Goal: Transaction & Acquisition: Obtain resource

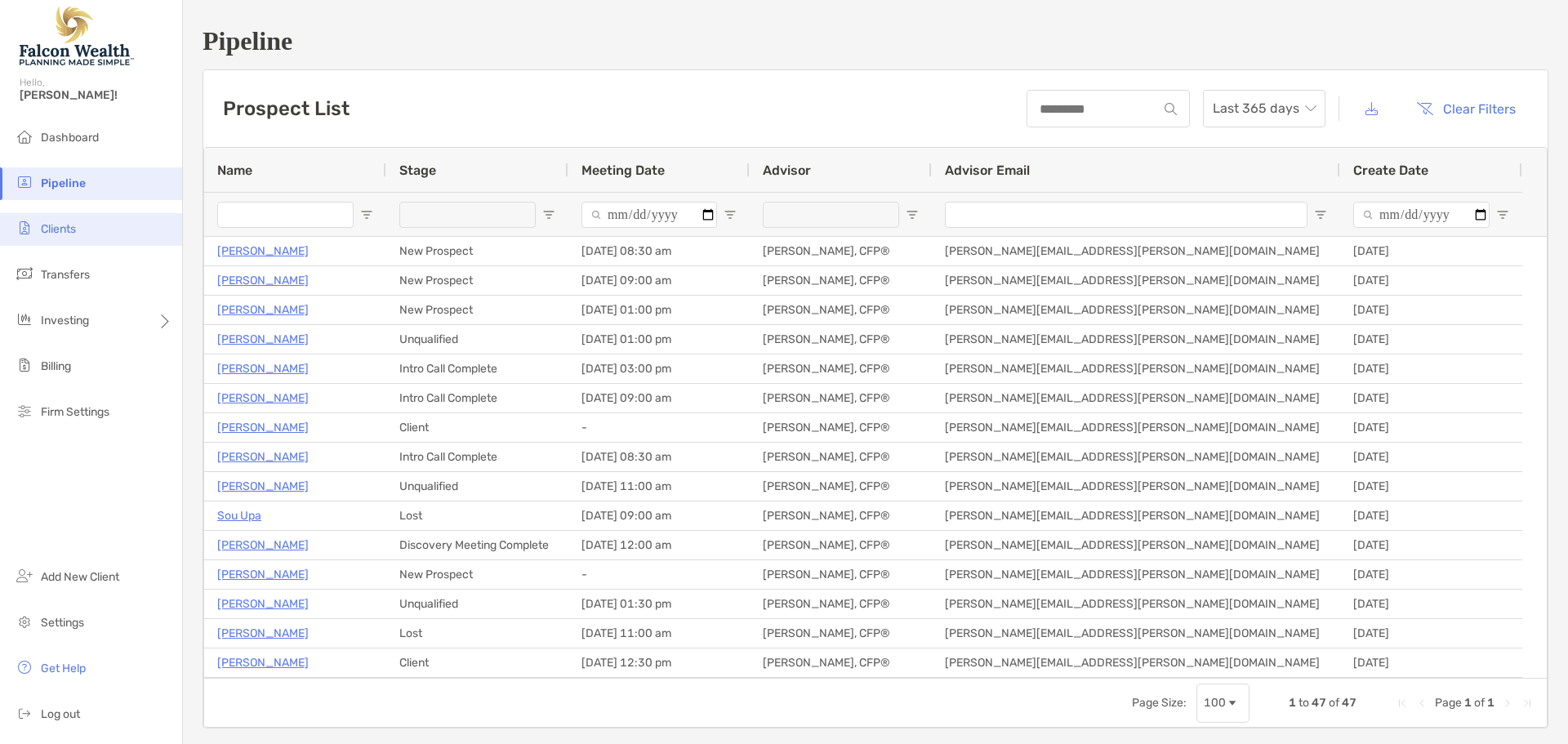
drag, startPoint x: 71, startPoint y: 239, endPoint x: 82, endPoint y: 238, distance: 11.0
click at [71, 239] on li "Clients" at bounding box center [91, 230] width 182 height 33
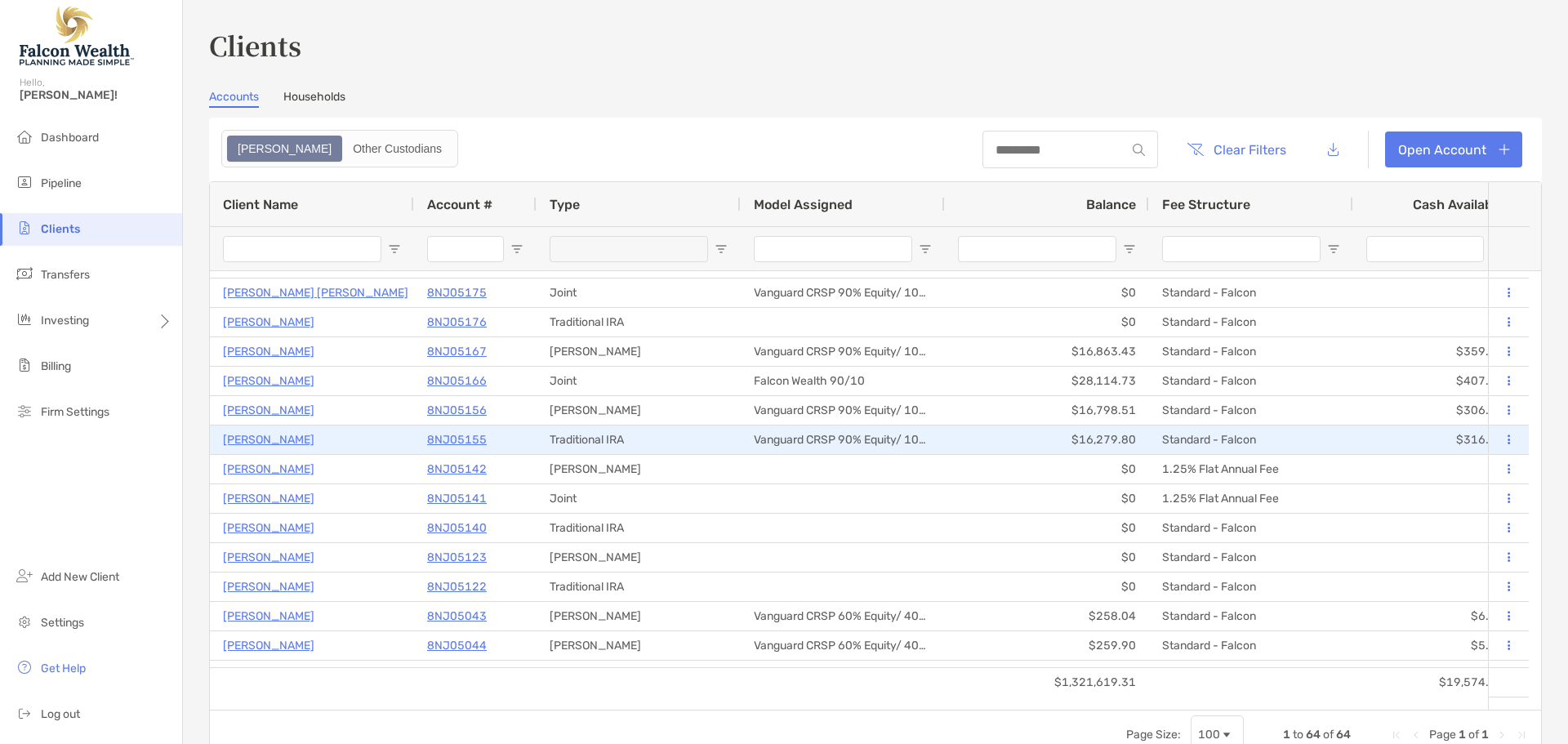
scroll to position [1455, 0]
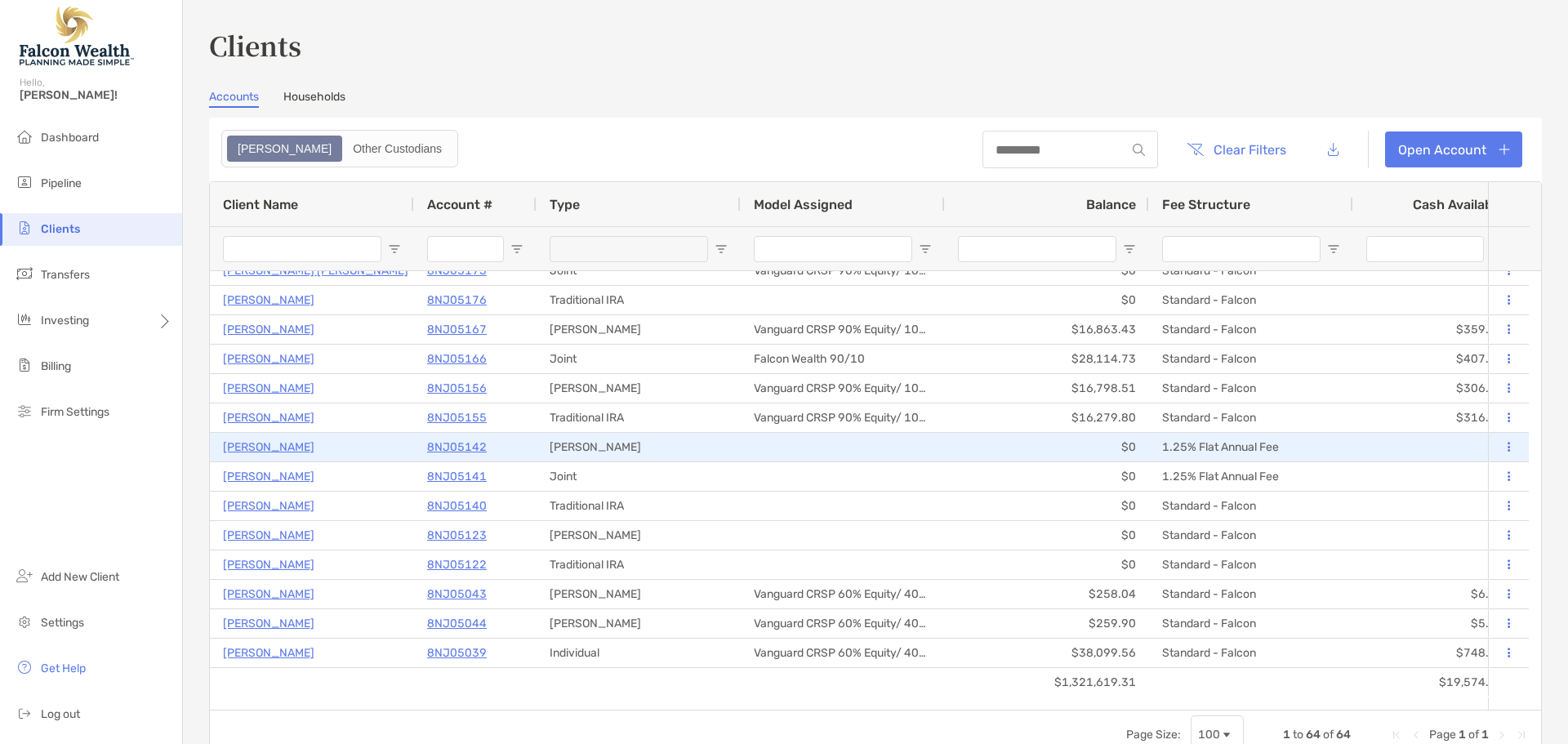
drag, startPoint x: 251, startPoint y: 443, endPoint x: 493, endPoint y: 374, distance: 251.6
click at [251, 443] on p "[PERSON_NAME]" at bounding box center [268, 447] width 91 height 21
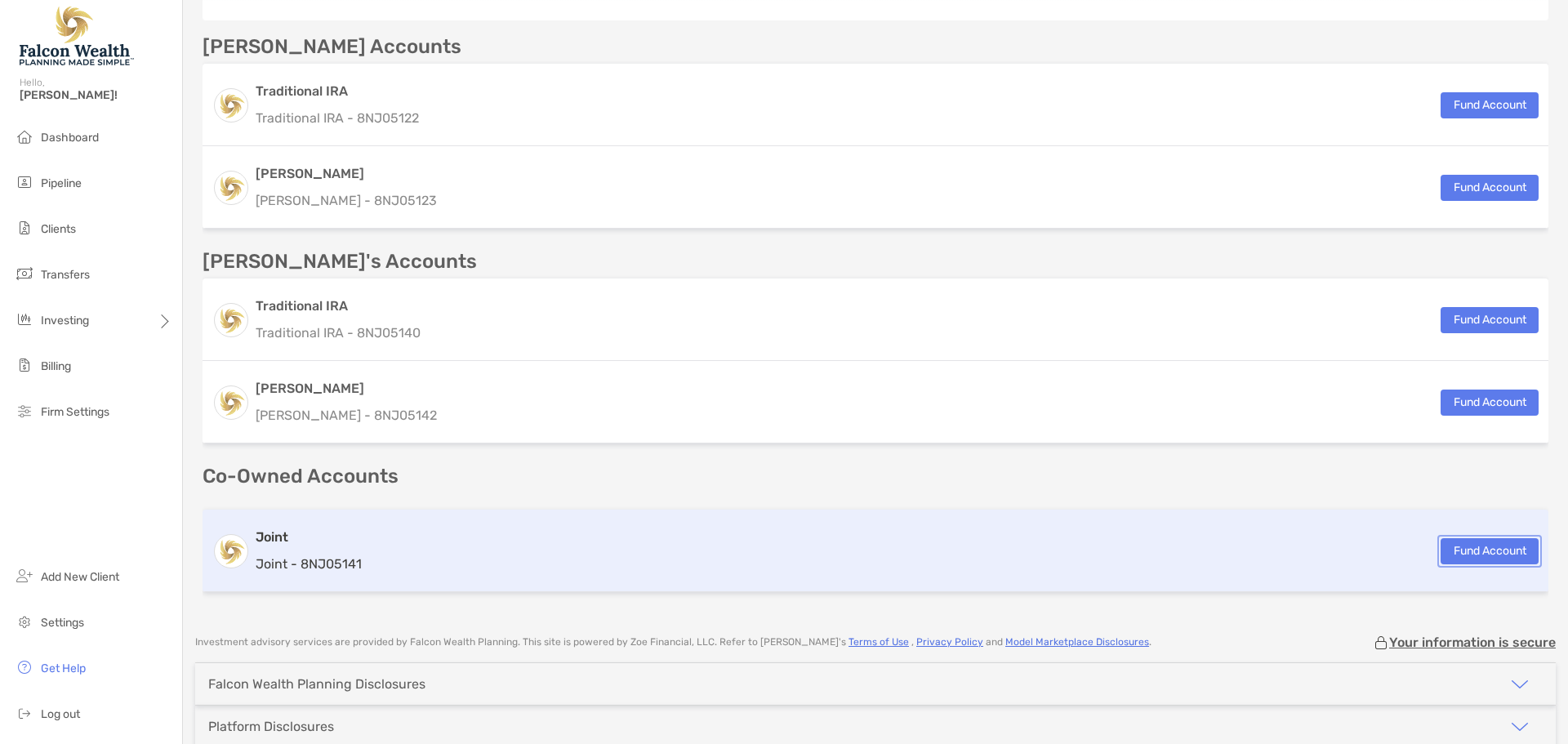
click at [1493, 547] on button "Fund Account" at bounding box center [1489, 551] width 98 height 26
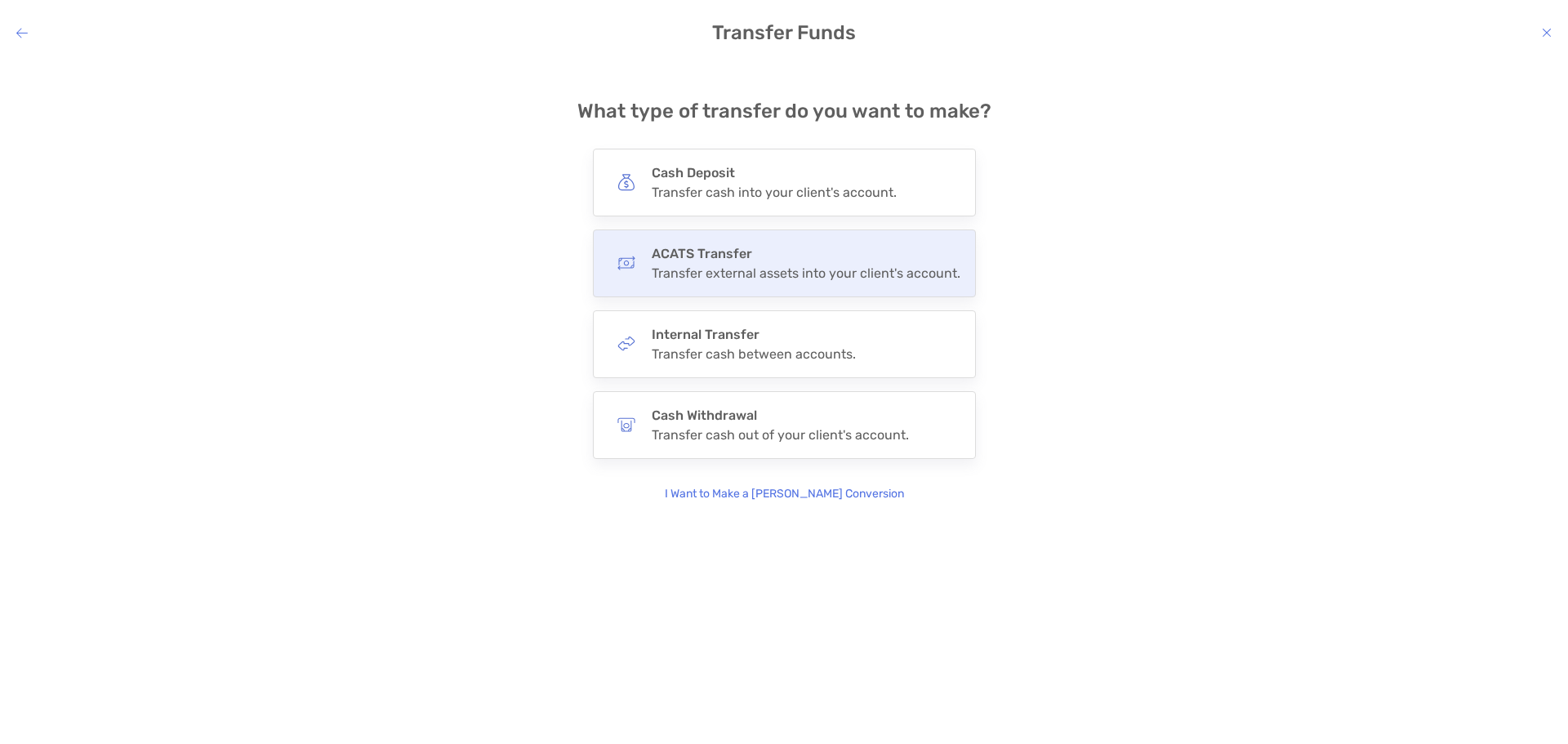
click at [784, 251] on h4 "ACATS Transfer" at bounding box center [806, 253] width 309 height 15
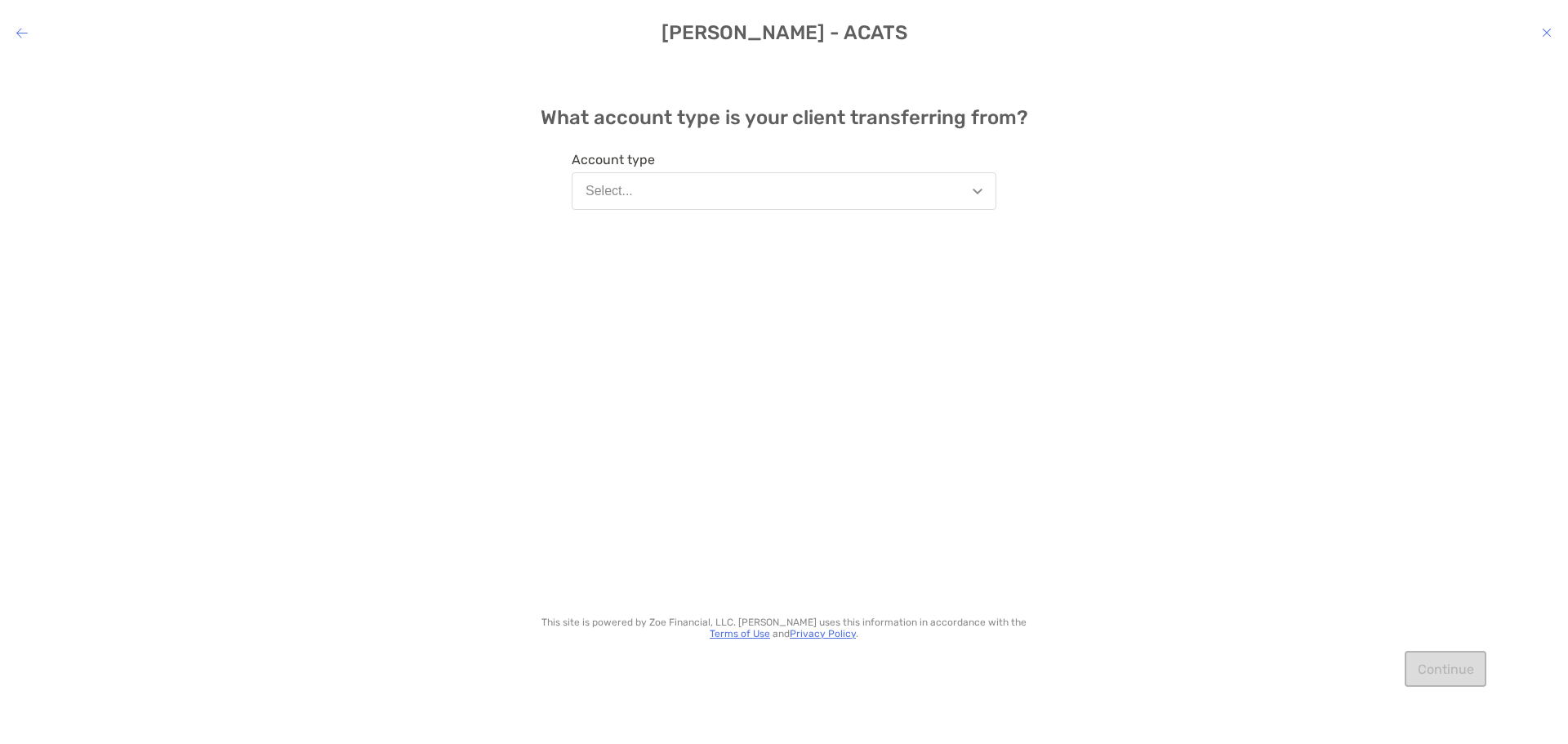
click at [739, 199] on button "Select..." at bounding box center [784, 191] width 424 height 38
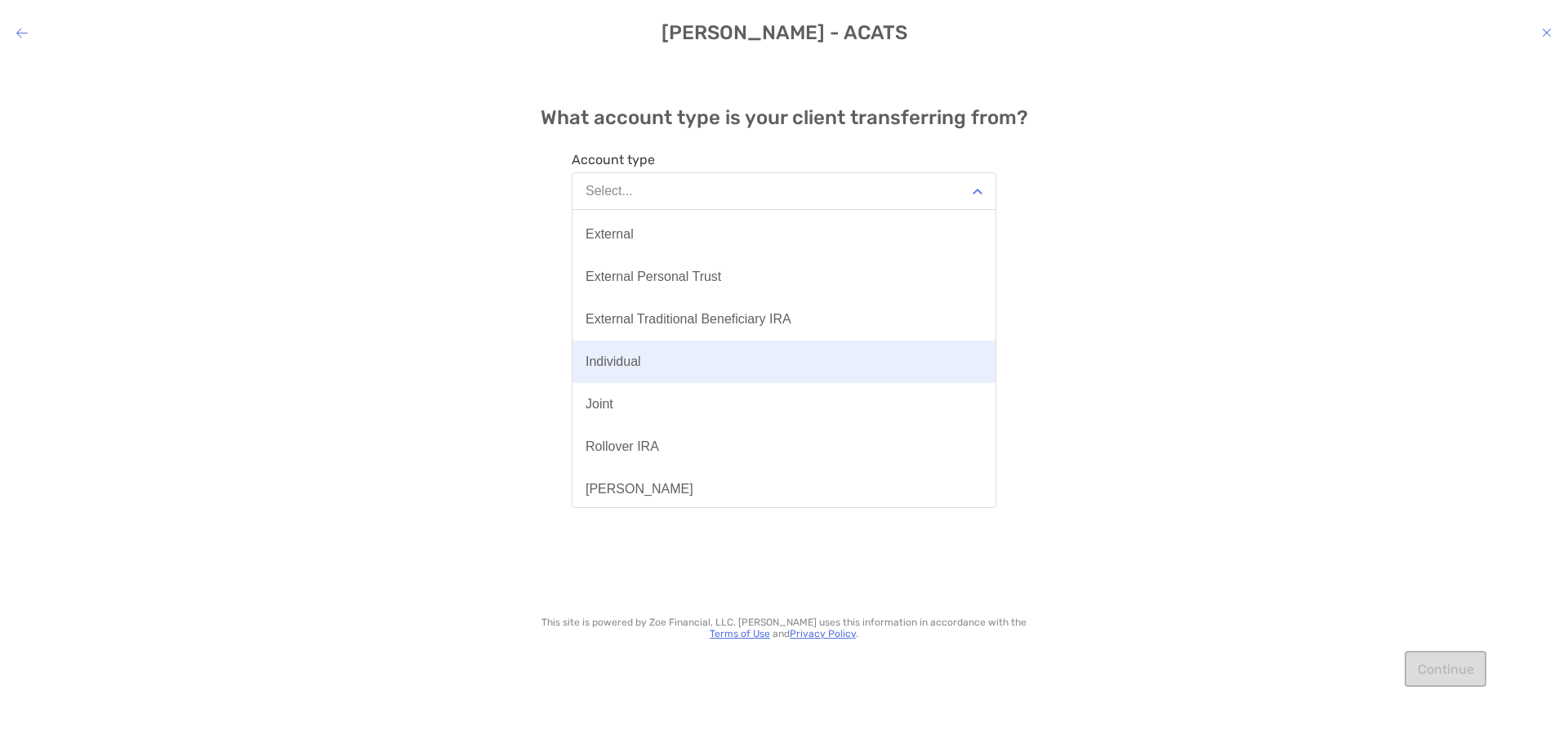
click at [633, 357] on div "Individual" at bounding box center [612, 362] width 55 height 15
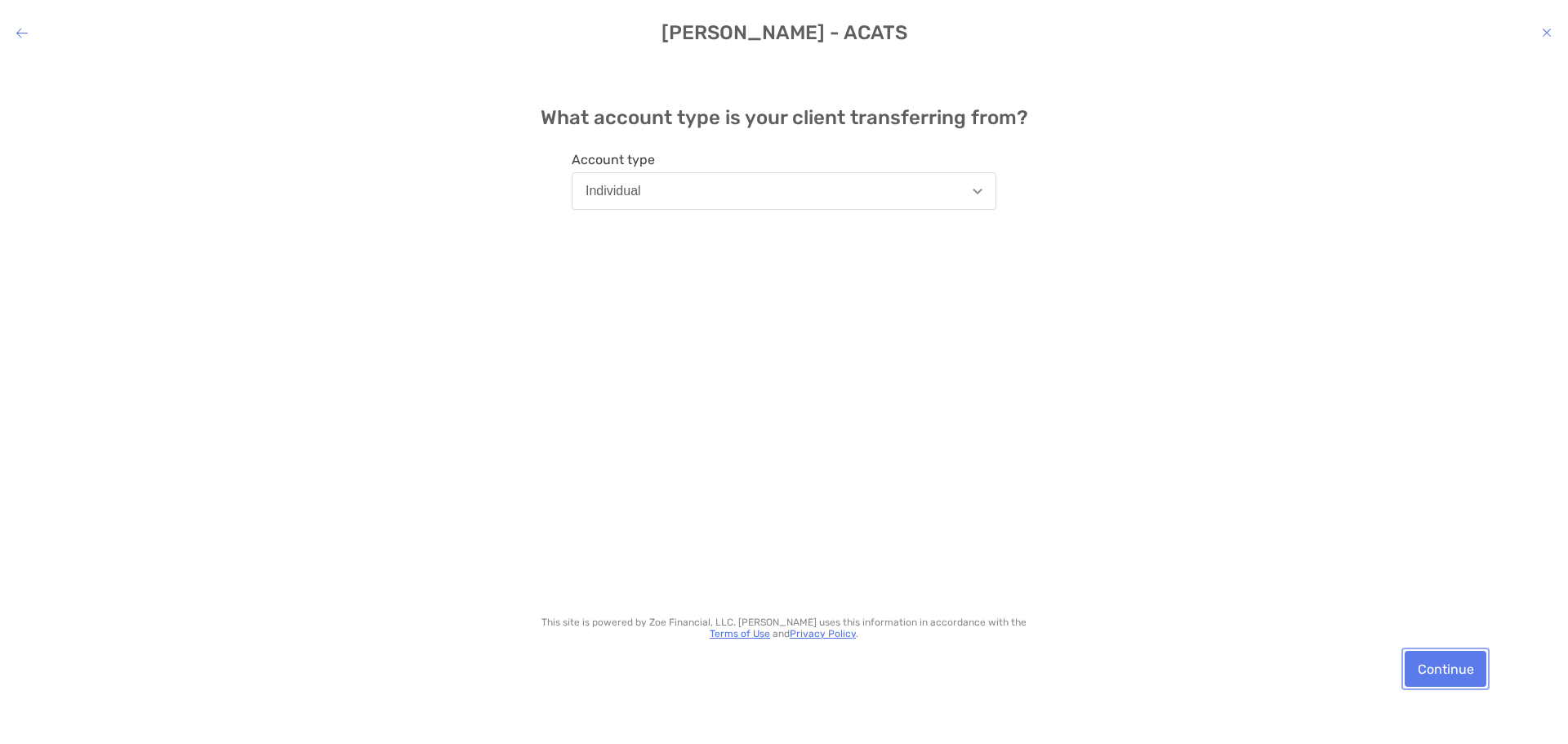
click at [1446, 671] on button "Continue" at bounding box center [1445, 669] width 82 height 36
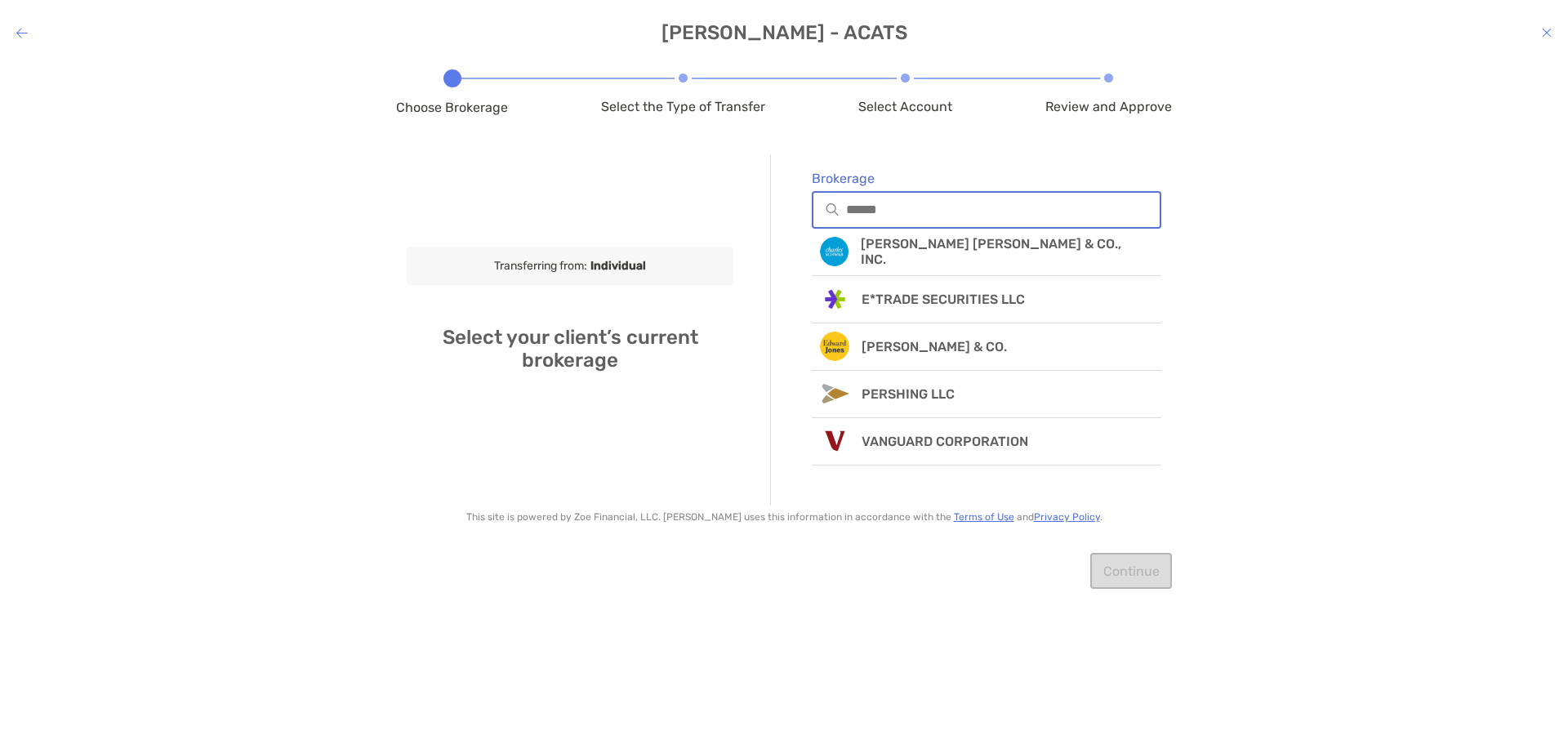
click at [1012, 212] on input "Brokerage" at bounding box center [1002, 209] width 313 height 14
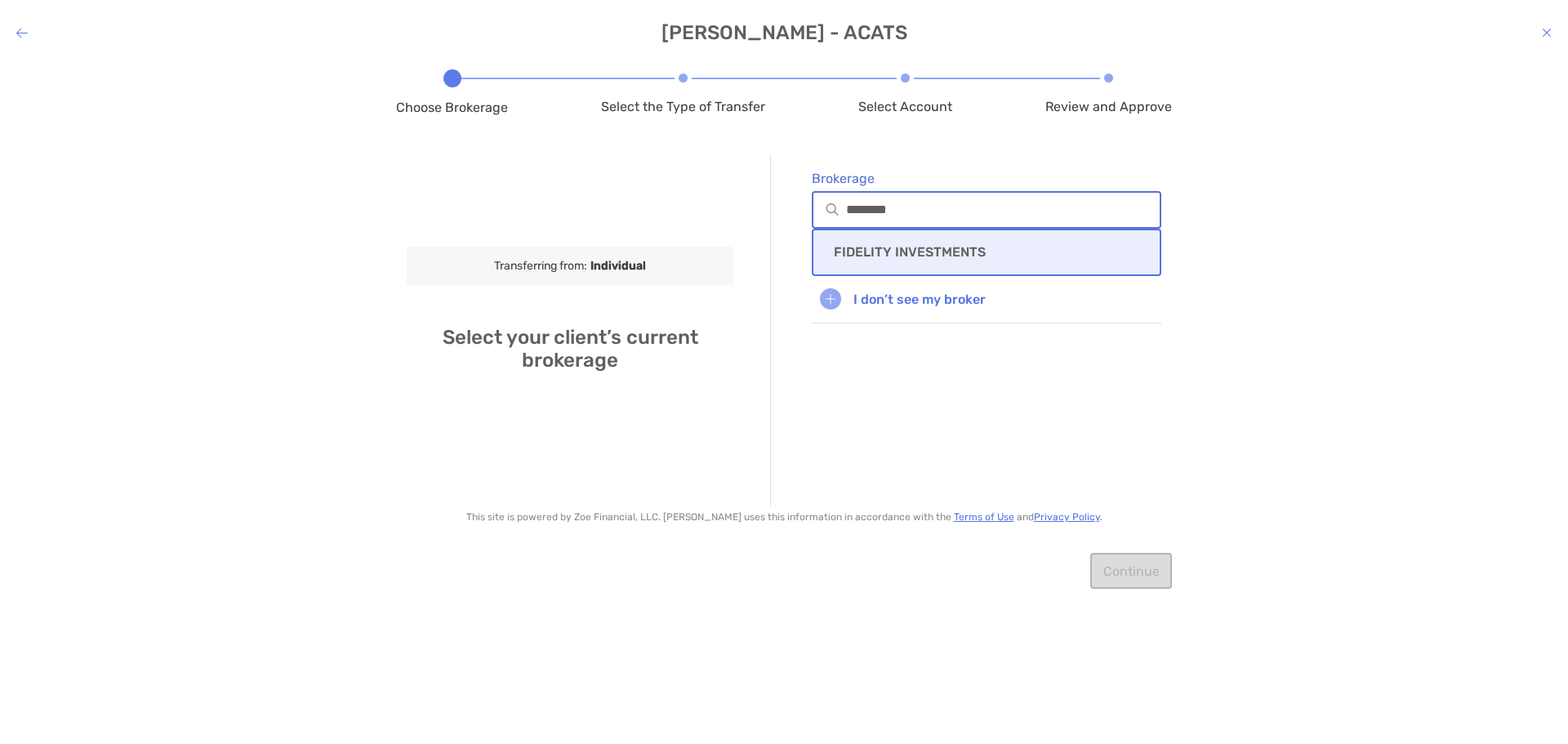
type input "********"
click at [942, 261] on div "FIDELITY INVESTMENTS" at bounding box center [987, 252] width 350 height 47
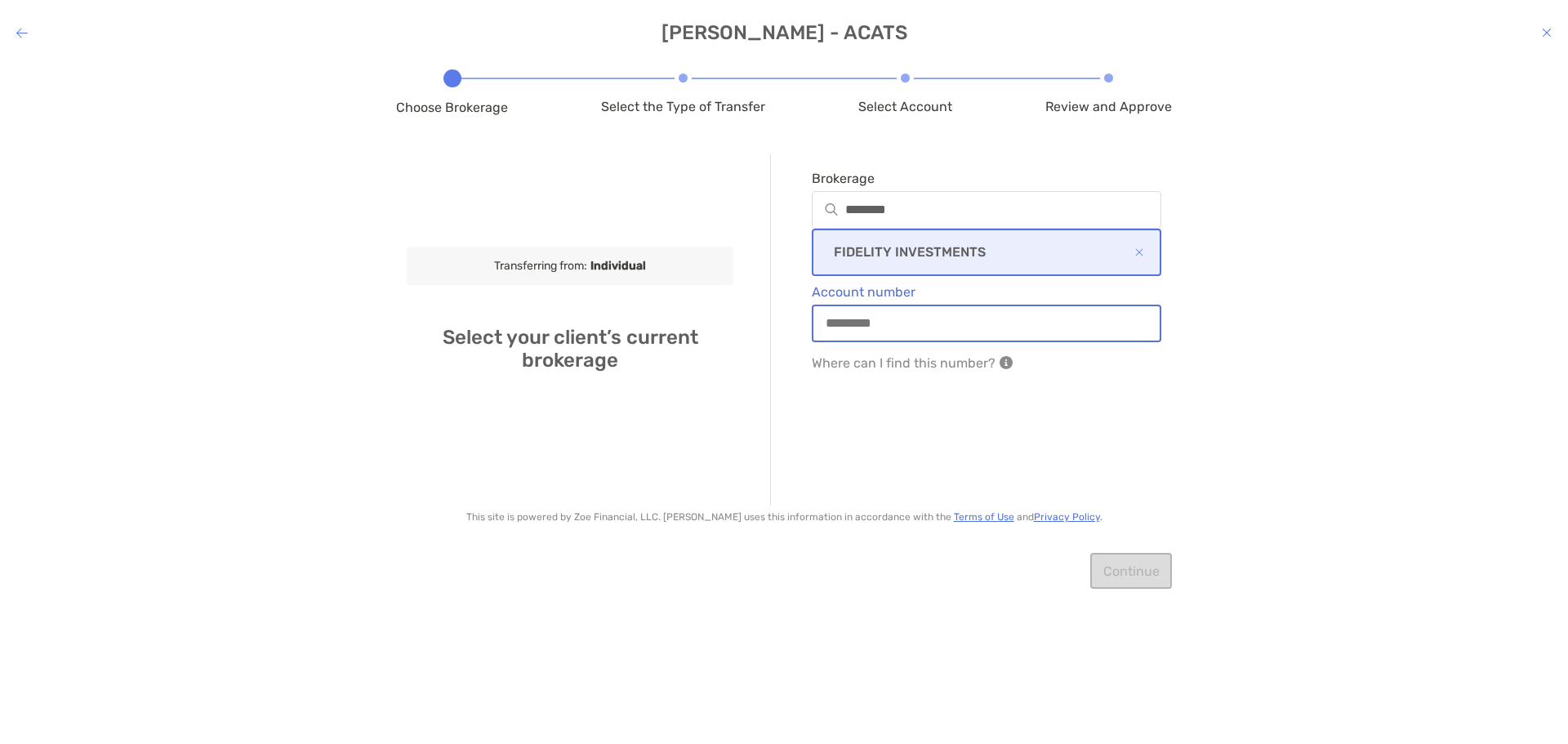
drag, startPoint x: 911, startPoint y: 324, endPoint x: 944, endPoint y: 299, distance: 41.4
click at [911, 324] on input "Account number" at bounding box center [987, 323] width 346 height 14
click at [912, 326] on input "Account number" at bounding box center [987, 323] width 346 height 14
click at [860, 321] on input "Account number" at bounding box center [987, 323] width 346 height 14
click at [832, 320] on input "*********" at bounding box center [987, 323] width 346 height 14
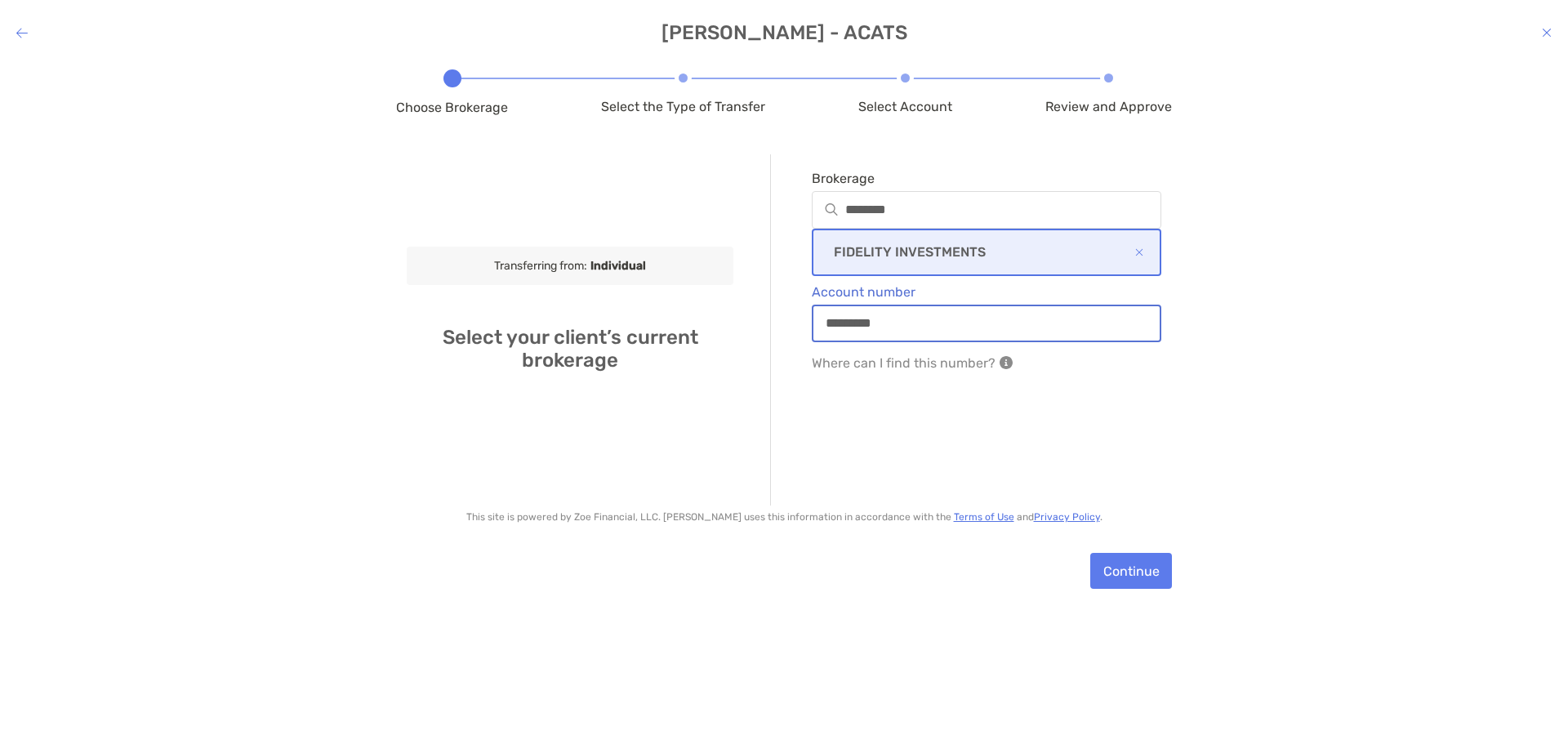
type input "*********"
drag, startPoint x: 1189, startPoint y: 302, endPoint x: 1216, endPoint y: 292, distance: 28.8
click at [1191, 304] on div "Choose Brokerage Select the Type of Transfer Select Account Review and Approve …" at bounding box center [784, 389] width 1568 height 659
drag, startPoint x: 1139, startPoint y: 572, endPoint x: 1217, endPoint y: 439, distance: 154.2
click at [1141, 571] on button "Continue" at bounding box center [1131, 571] width 82 height 36
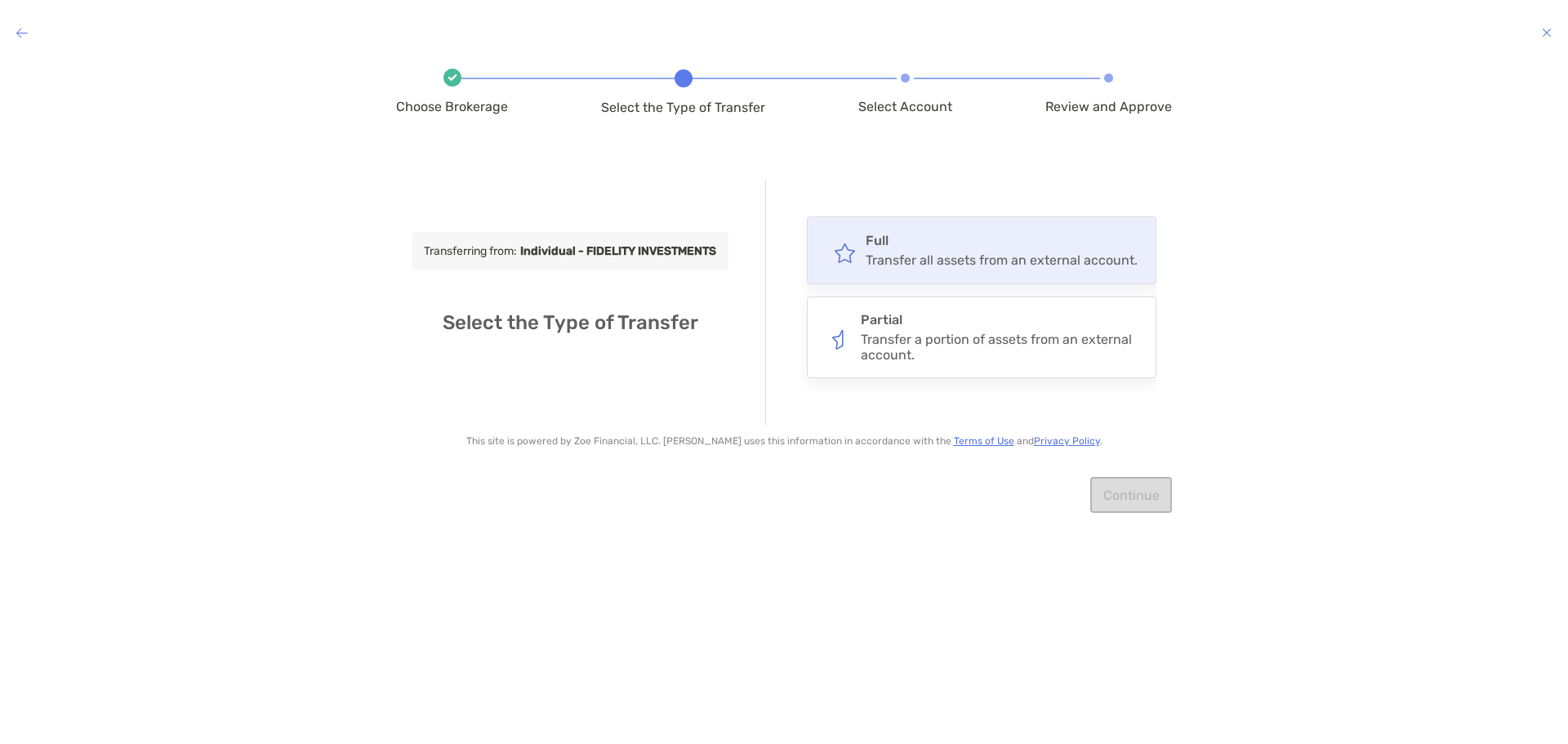
click at [932, 246] on h4 "Full" at bounding box center [1001, 240] width 272 height 15
click at [0, 0] on input "****" at bounding box center [0, 0] width 0 height 0
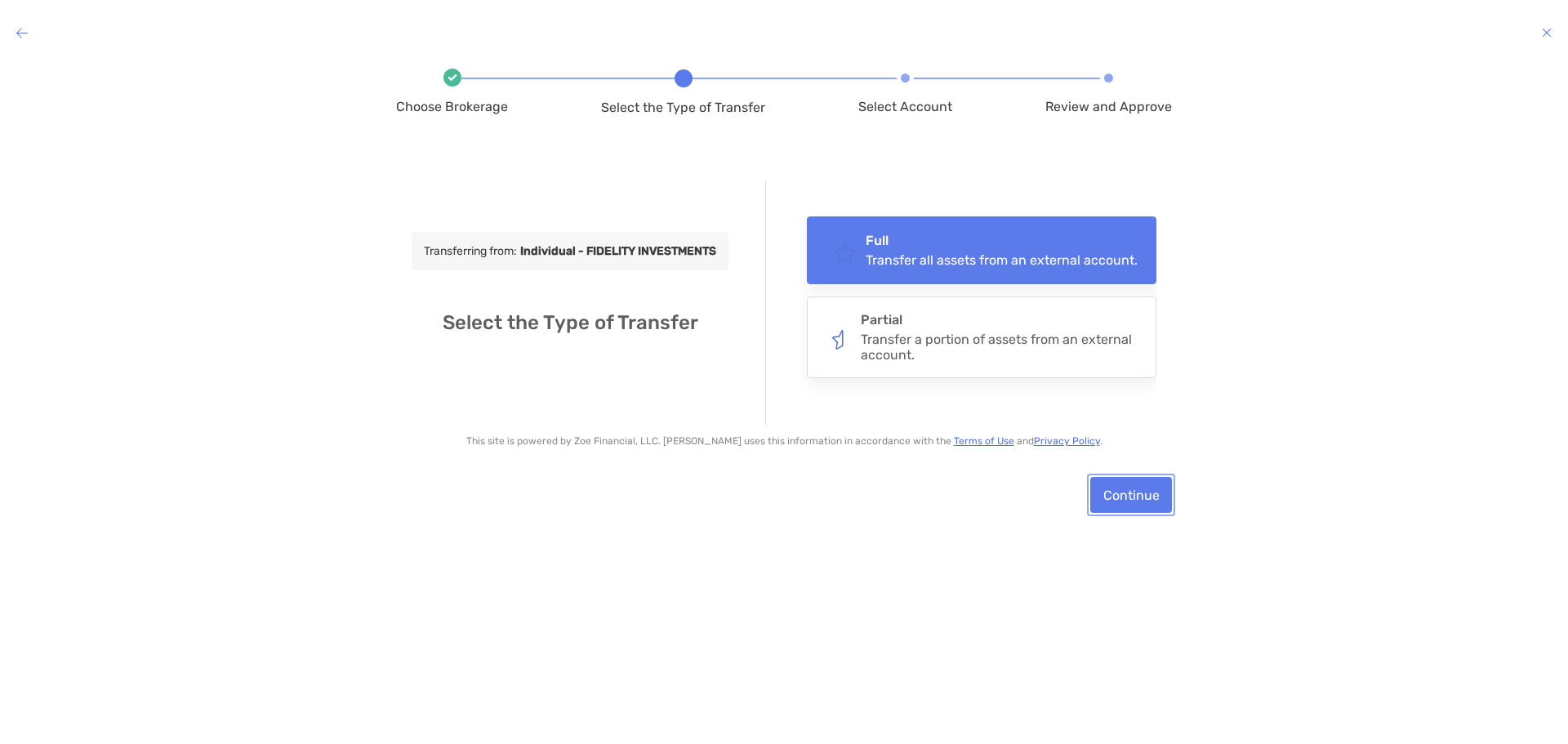
click at [1140, 496] on button "Continue" at bounding box center [1131, 495] width 82 height 36
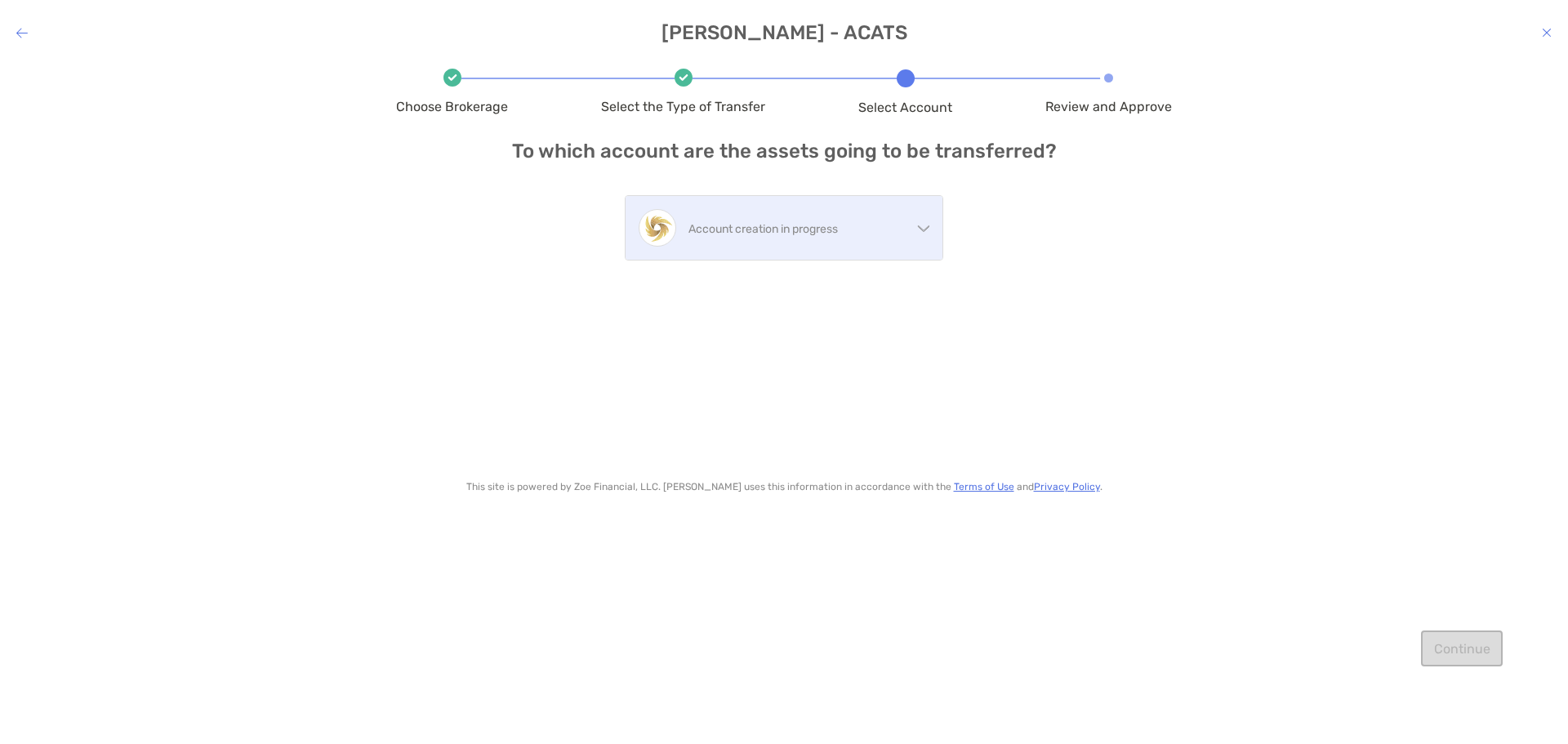
click at [798, 226] on p "Account creation in progress" at bounding box center [800, 230] width 223 height 21
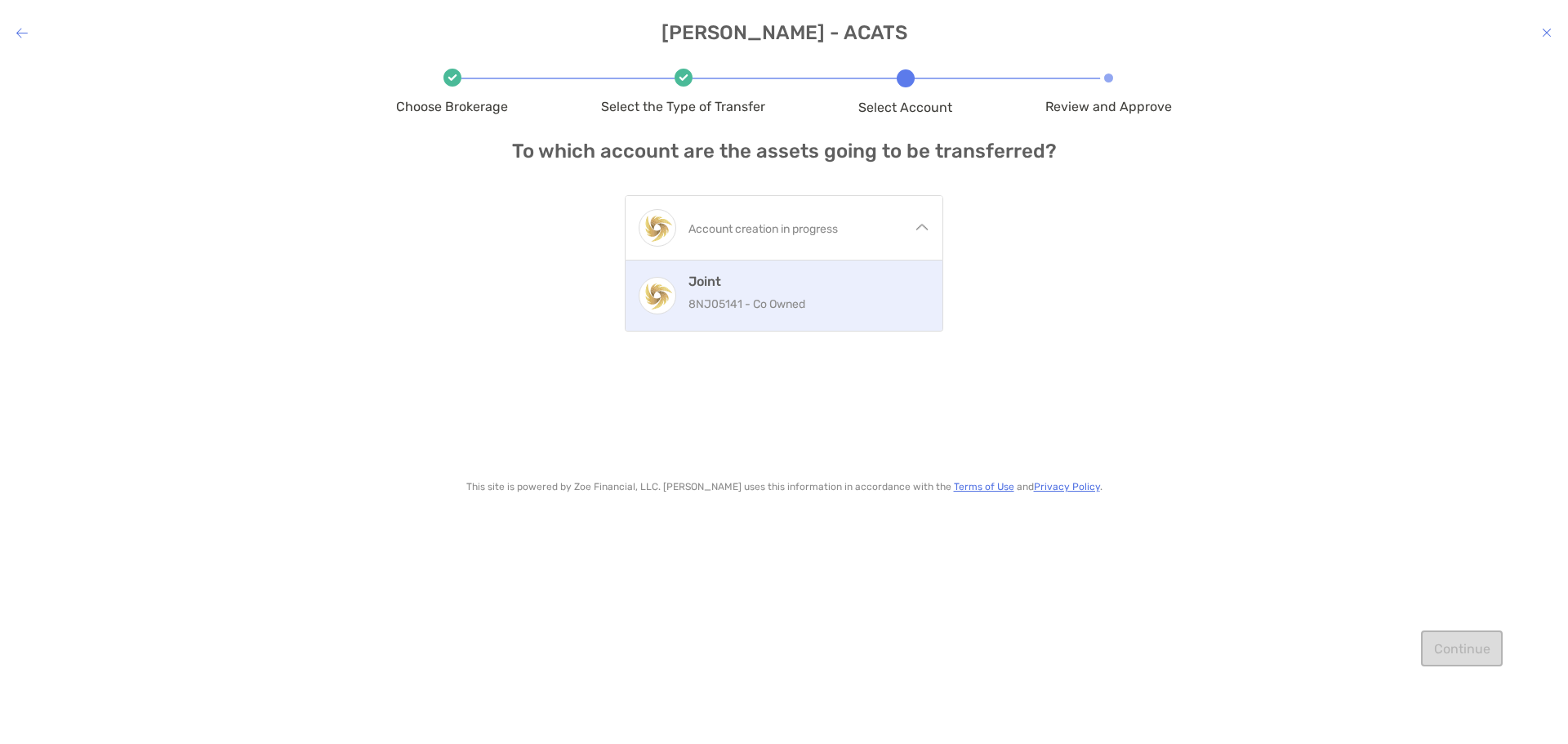
click at [737, 284] on h4 "Joint" at bounding box center [809, 281] width 241 height 15
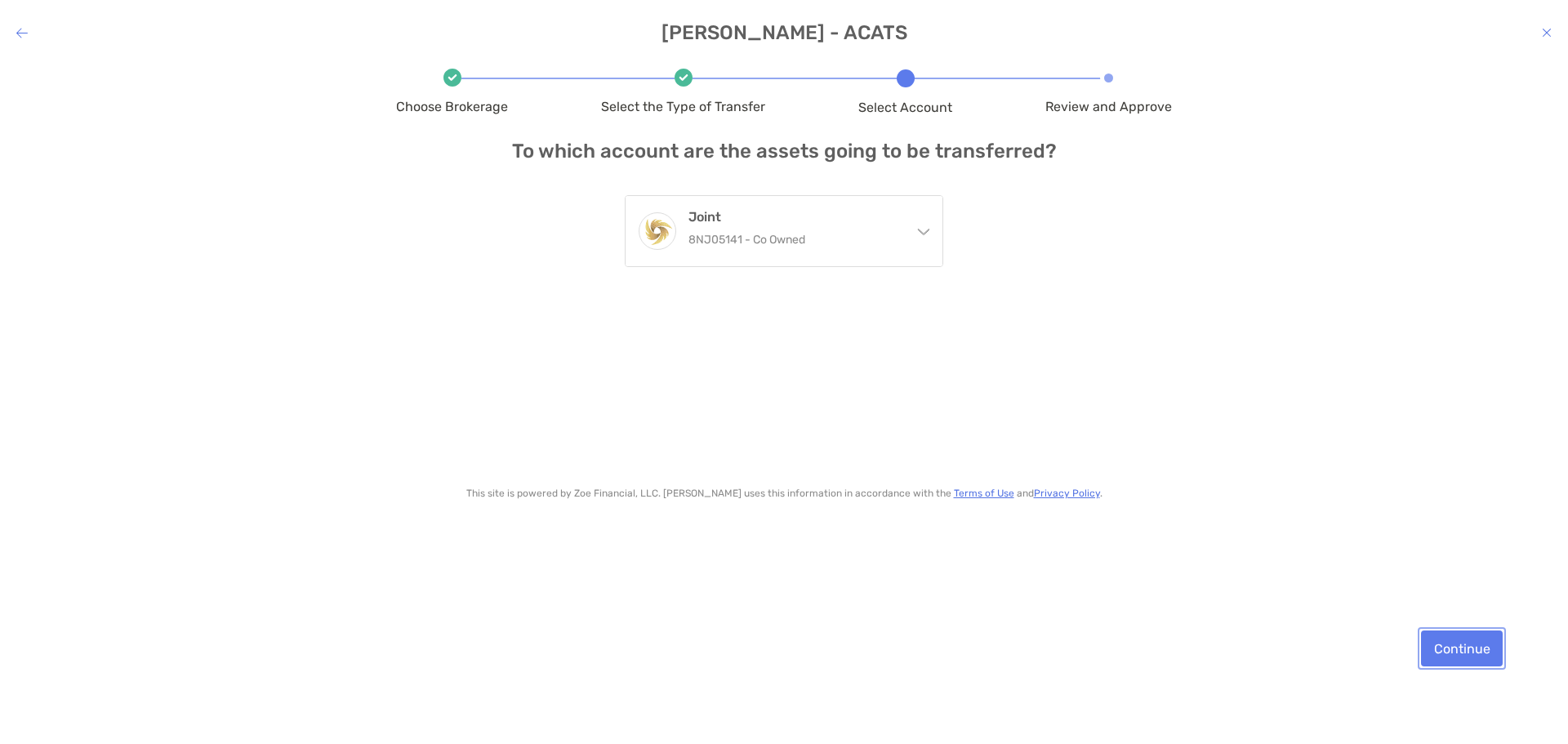
click at [1475, 641] on button "Continue" at bounding box center [1462, 648] width 82 height 36
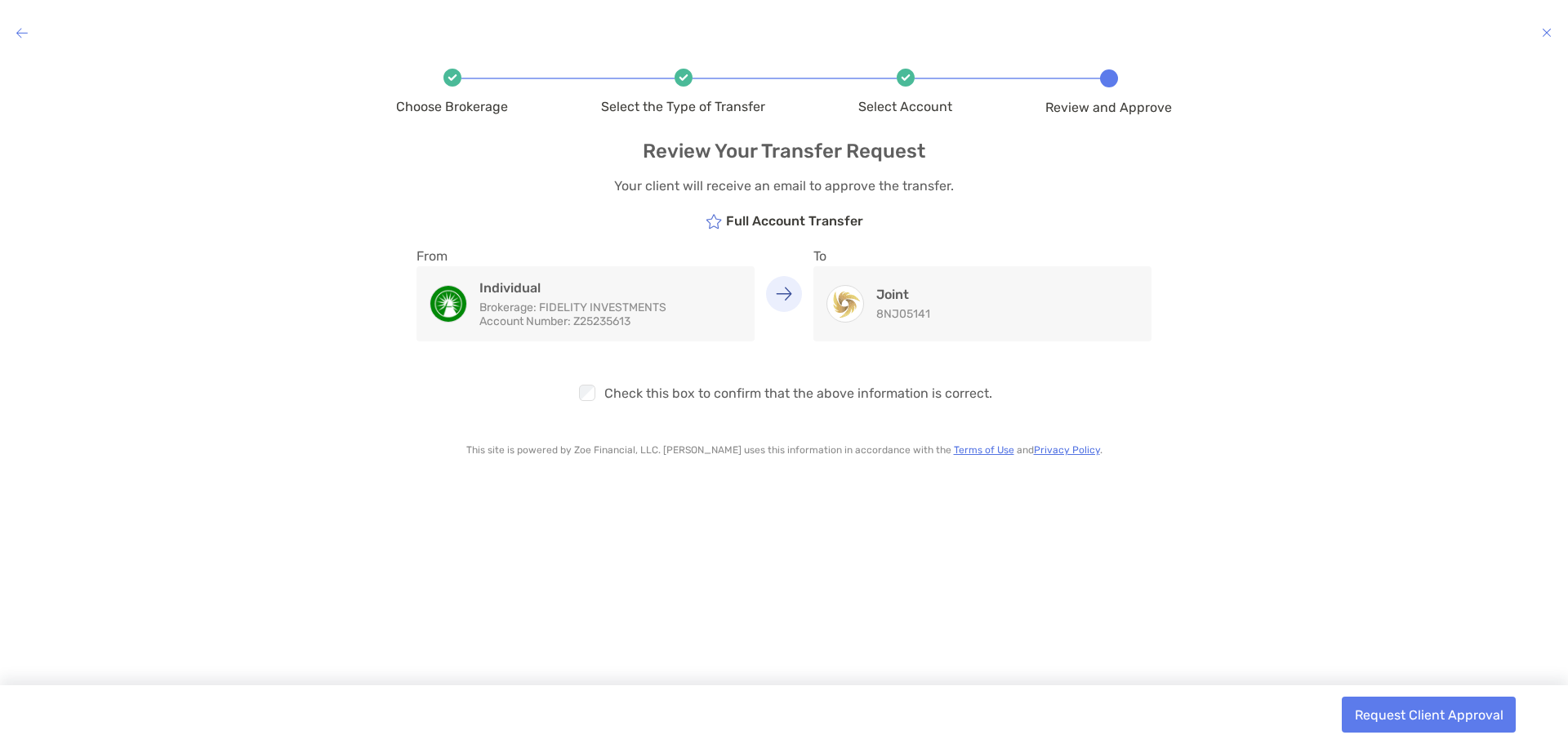
click at [1312, 312] on div "Choose Brokerage Select the Type of Transfer Select Account Review and Approve …" at bounding box center [784, 389] width 1568 height 659
drag, startPoint x: 1418, startPoint y: 715, endPoint x: 1423, endPoint y: 658, distance: 57.2
click at [1418, 715] on button "Request Client Approval" at bounding box center [1428, 714] width 174 height 36
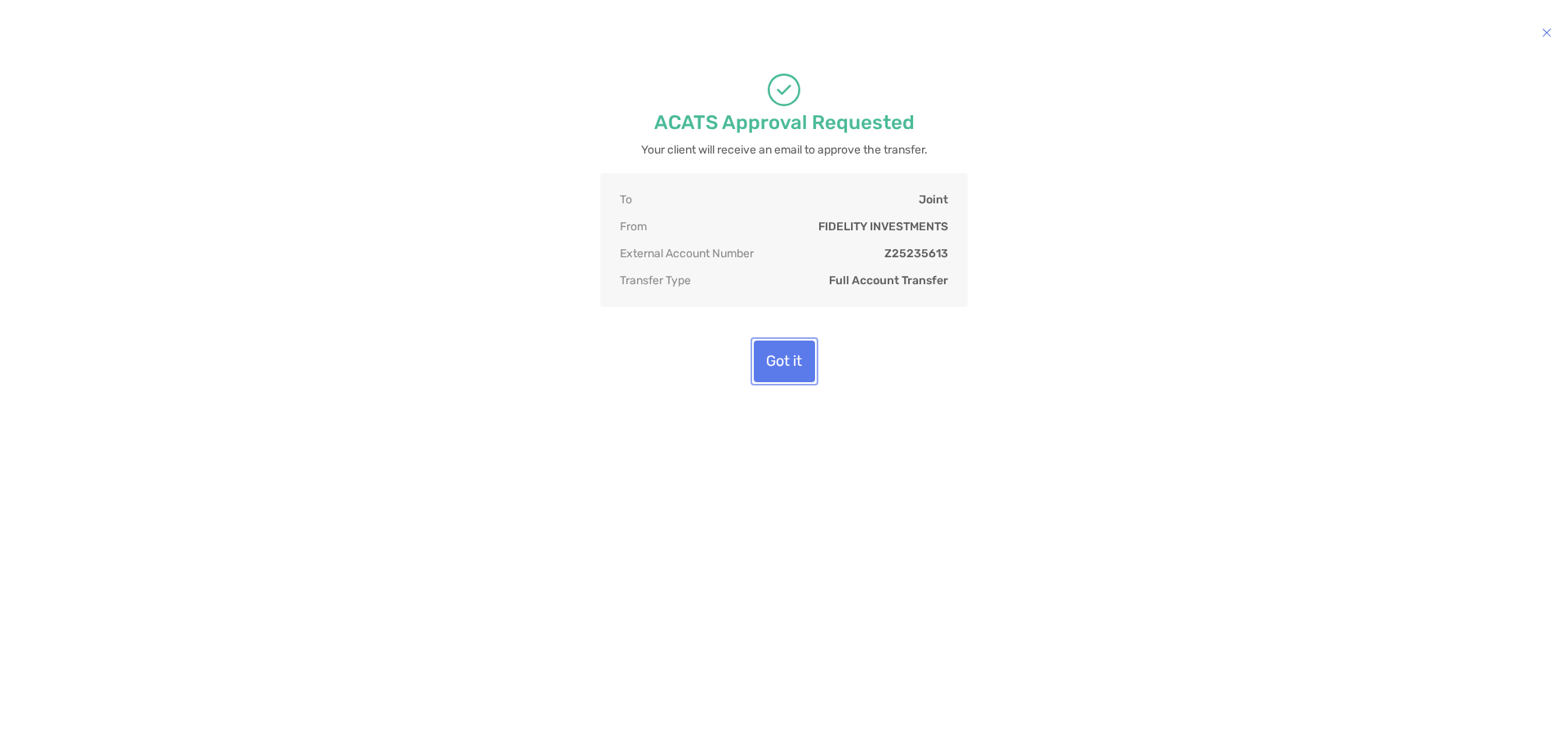
click at [784, 364] on button "Got it" at bounding box center [784, 361] width 61 height 41
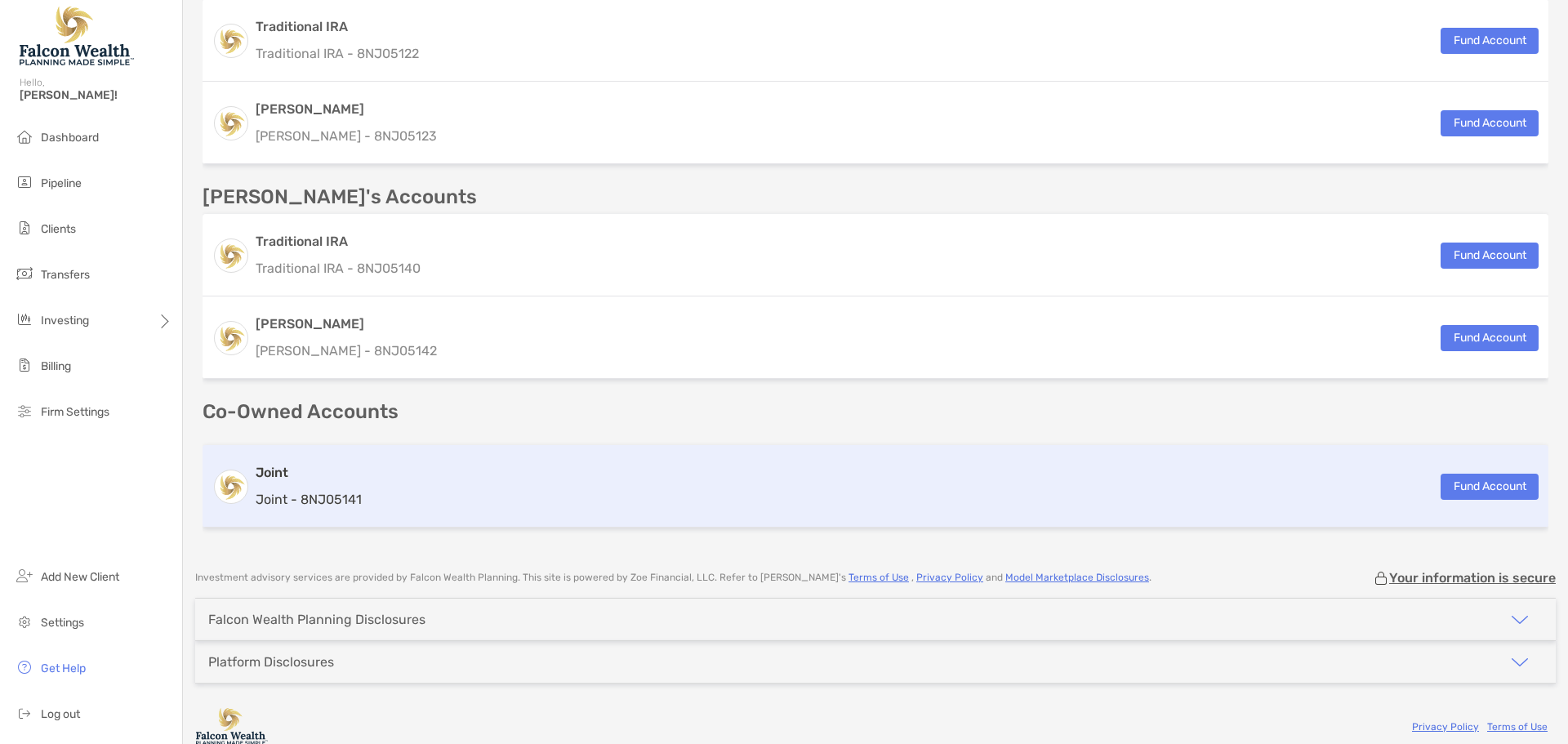
scroll to position [499, 0]
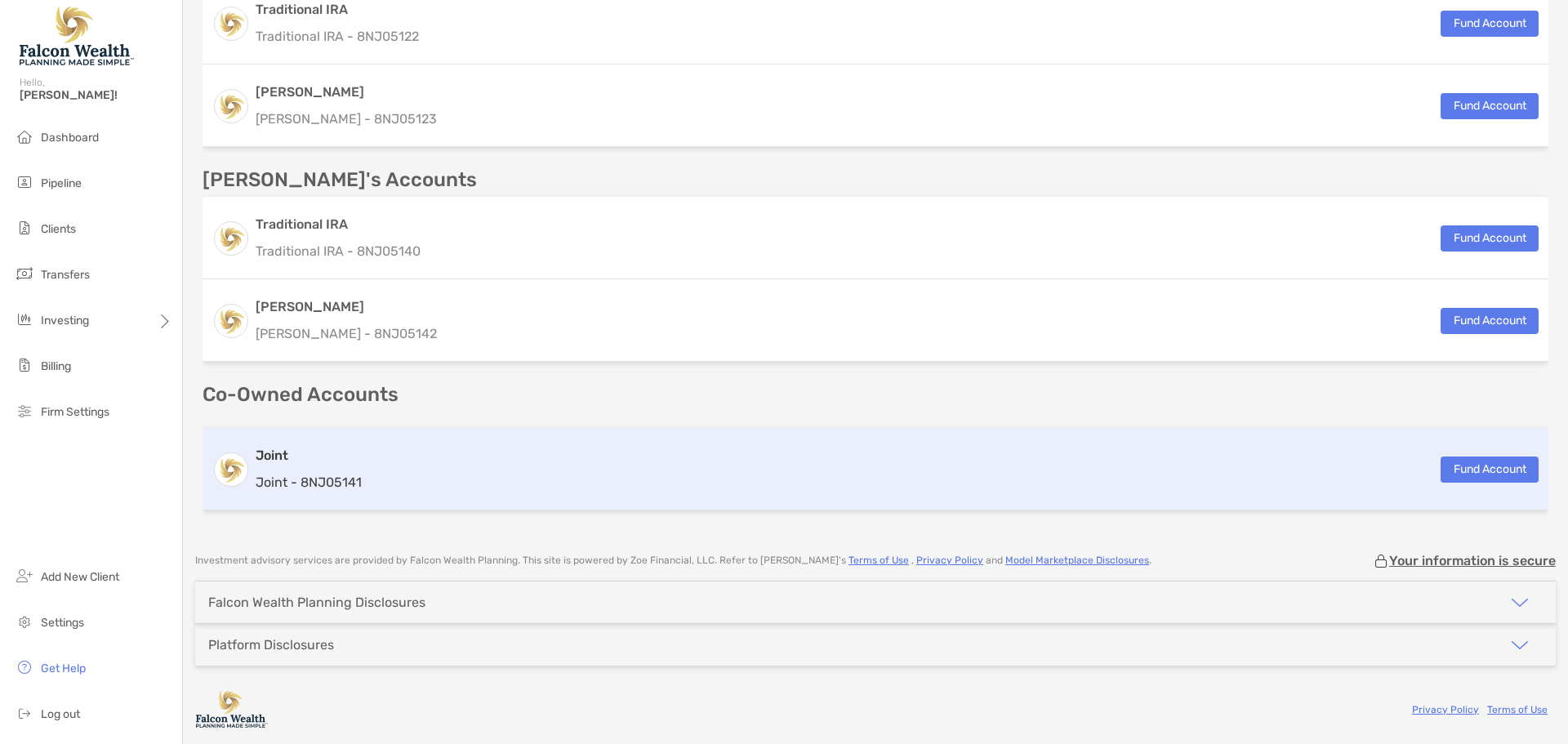
click at [274, 469] on div "Joint Joint - 8NJ05141" at bounding box center [309, 468] width 106 height 46
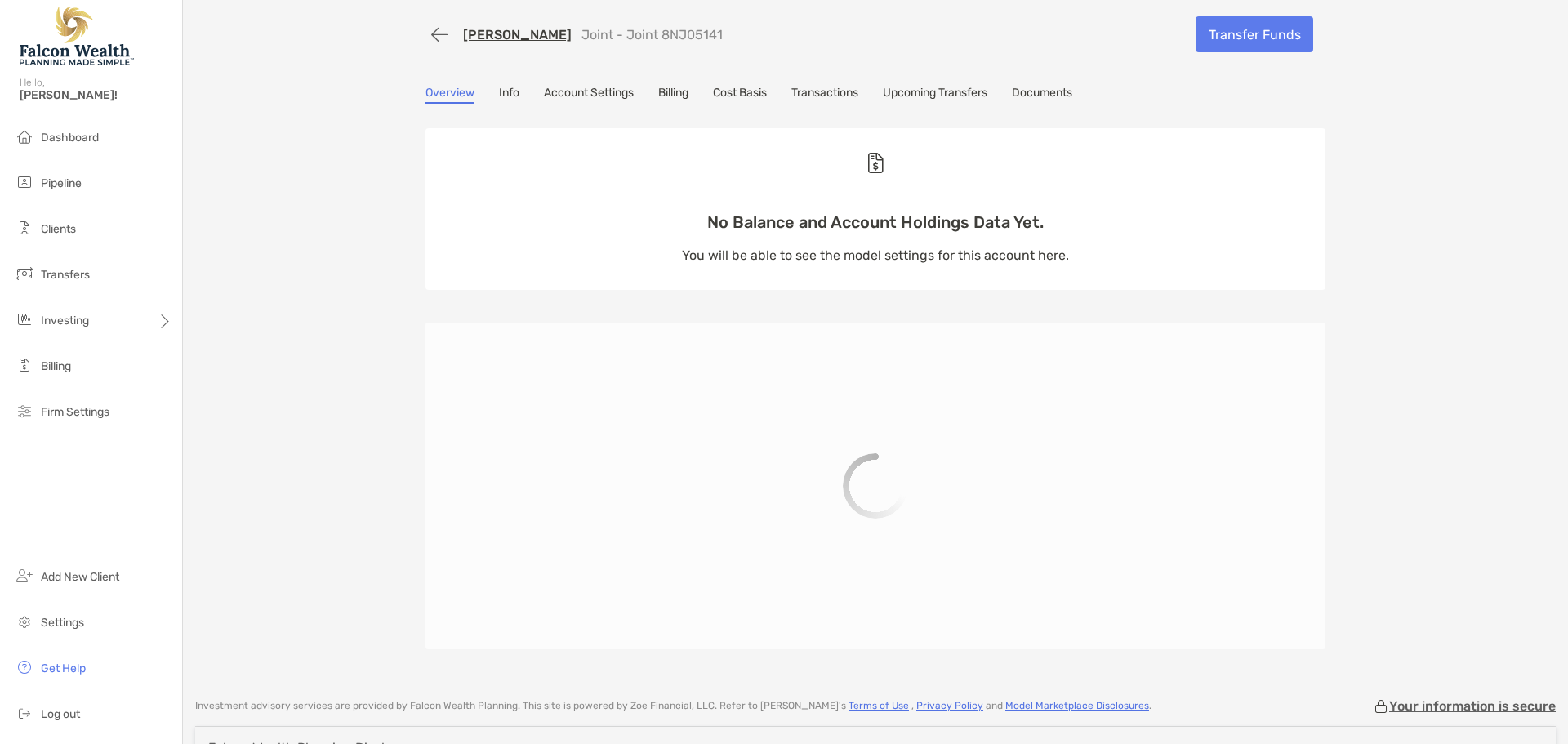
click at [832, 89] on link "Transactions" at bounding box center [824, 94] width 67 height 18
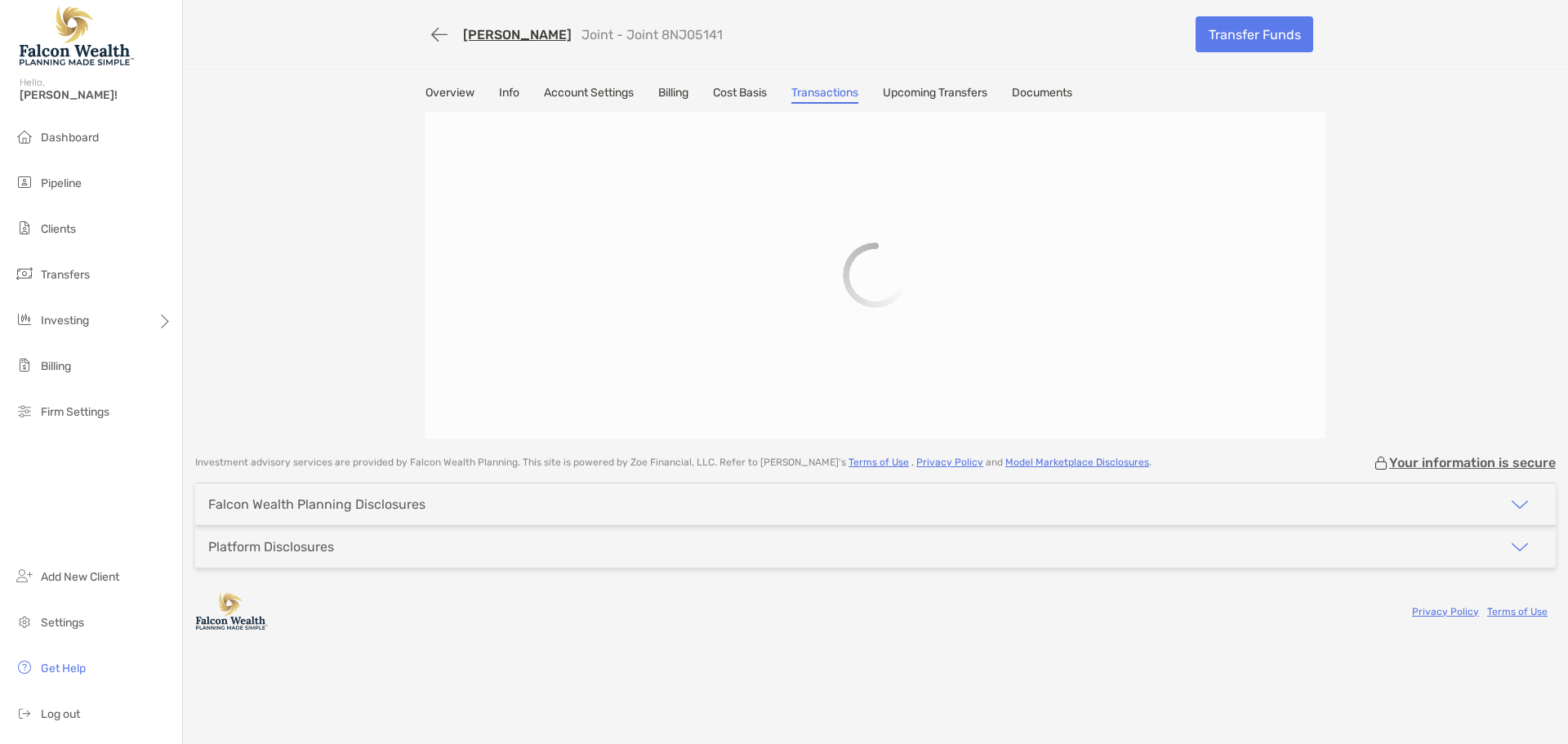
click at [956, 93] on link "Upcoming Transfers" at bounding box center [934, 94] width 104 height 18
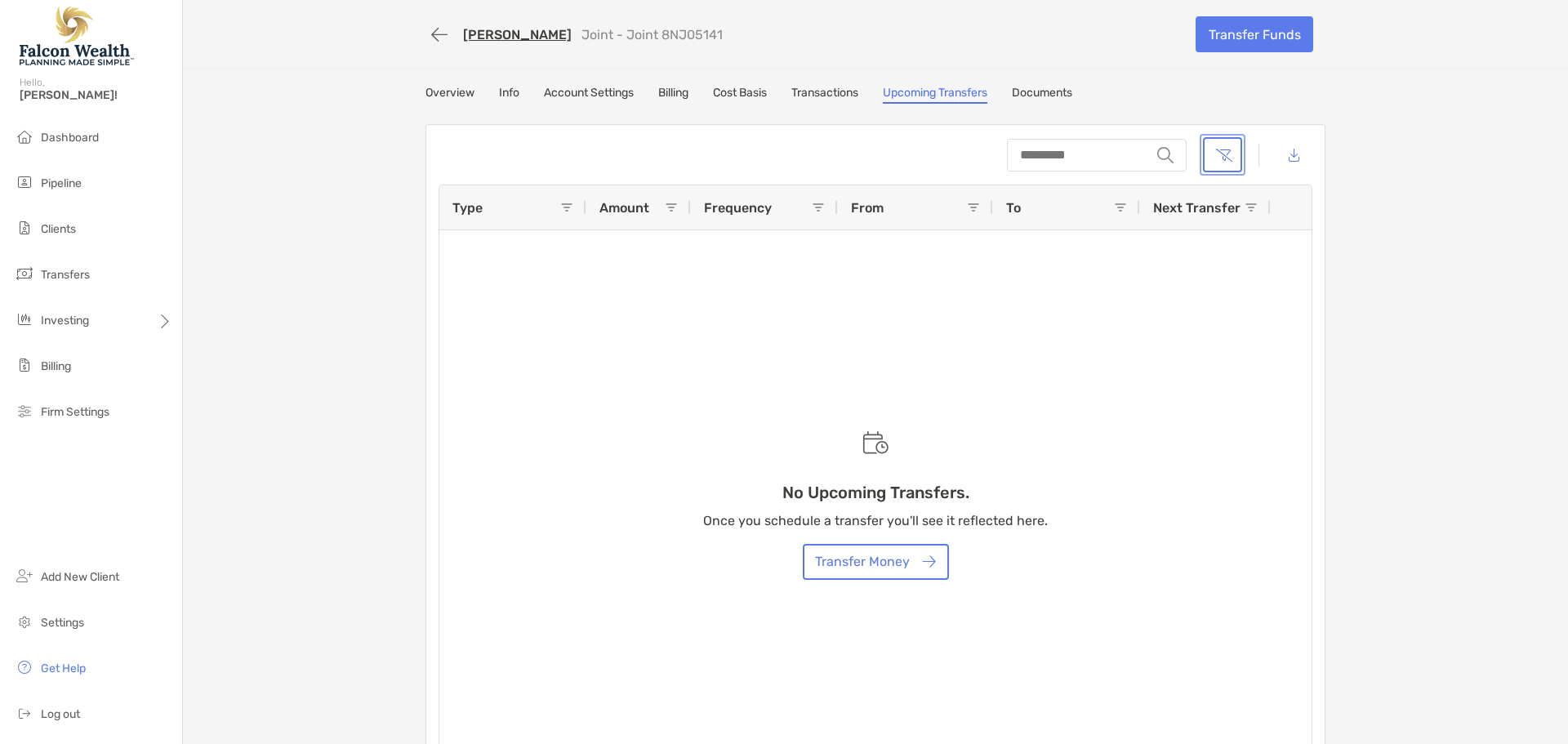
click at [1216, 153] on button "button" at bounding box center [1223, 154] width 40 height 35
click at [817, 90] on link "Transactions" at bounding box center [824, 94] width 67 height 18
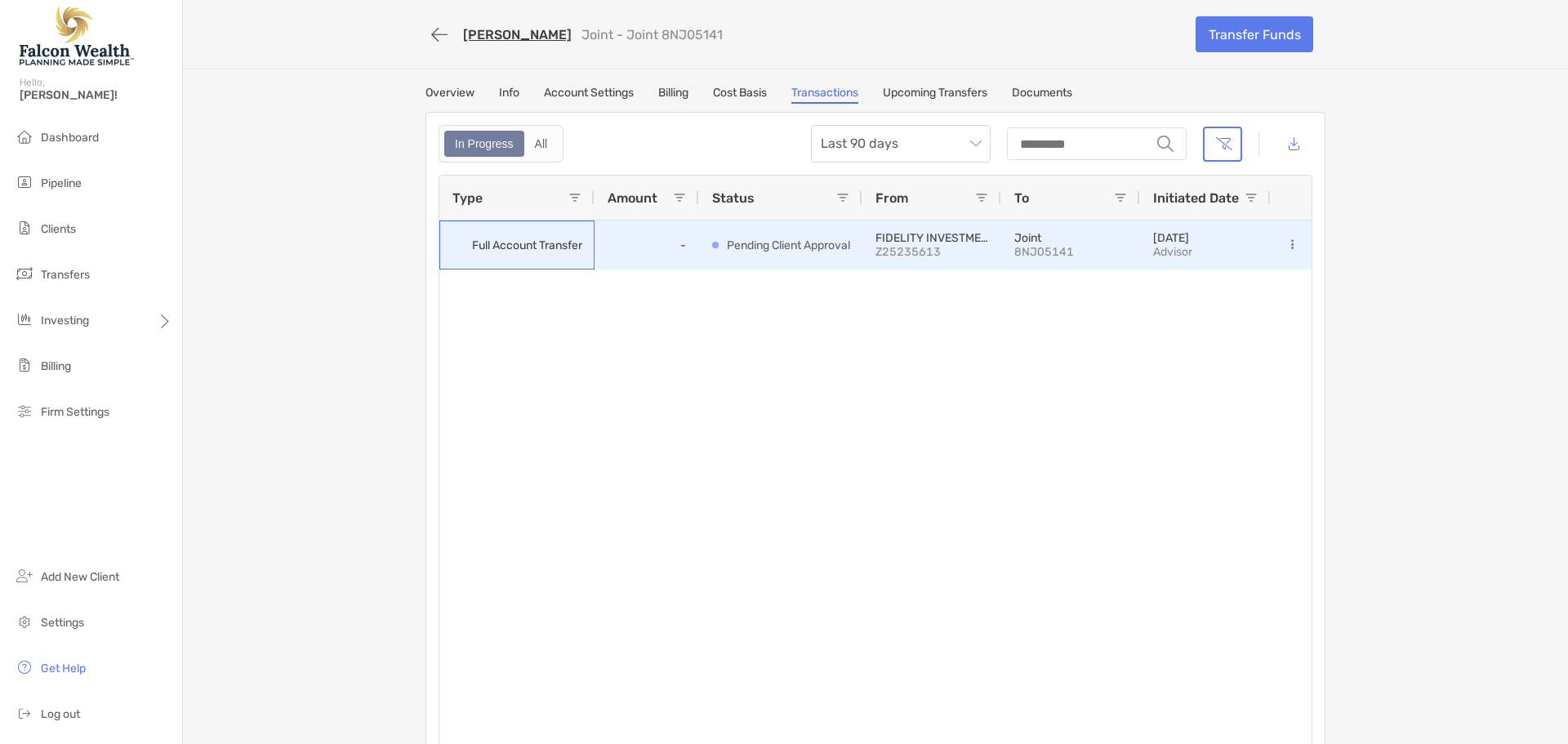
click at [478, 245] on span "Full Account Transfer" at bounding box center [527, 245] width 110 height 27
click at [960, 246] on p "Z25235613" at bounding box center [932, 251] width 113 height 14
click at [1290, 246] on button at bounding box center [1291, 245] width 16 height 16
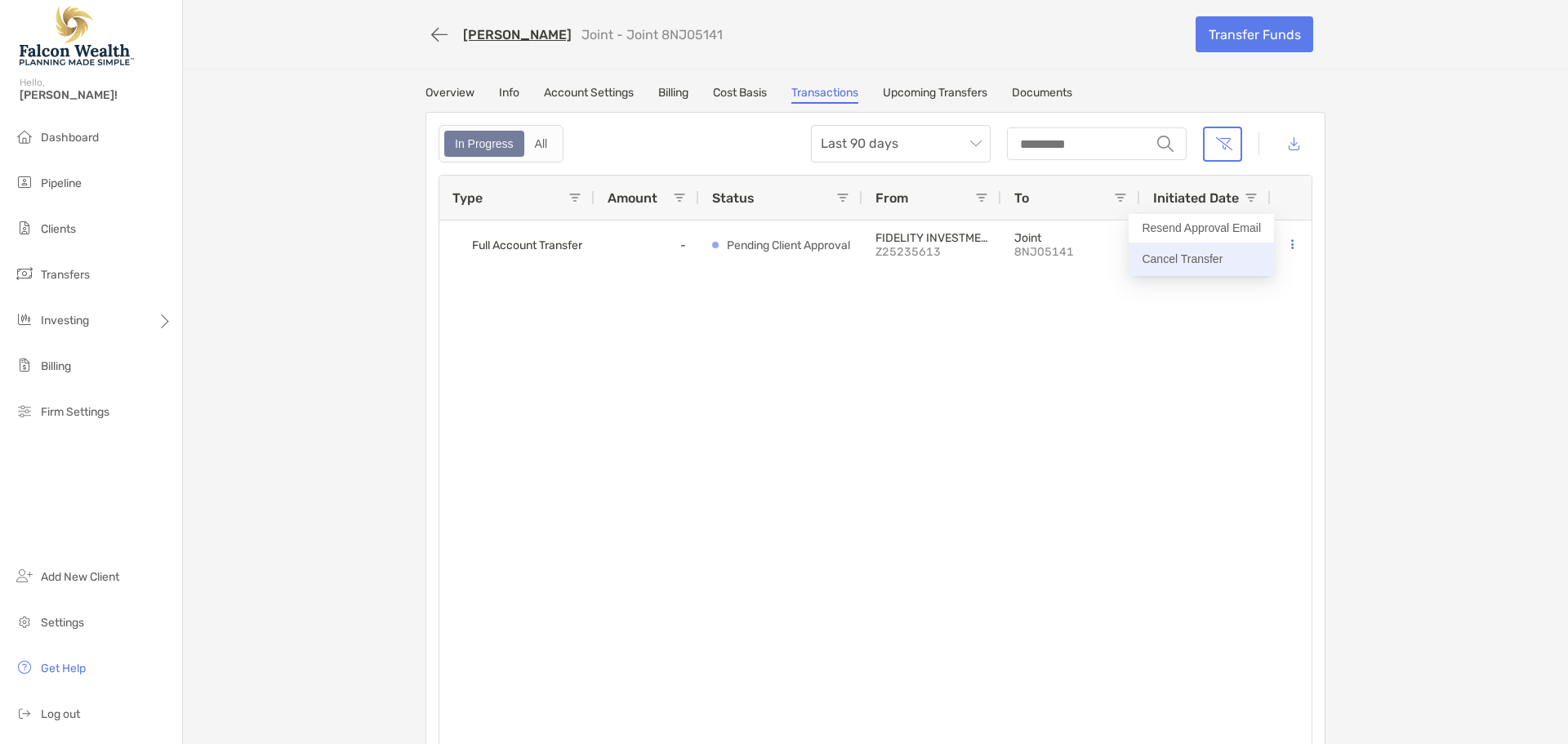
click at [1199, 257] on p "Cancel Transfer" at bounding box center [1201, 260] width 119 height 21
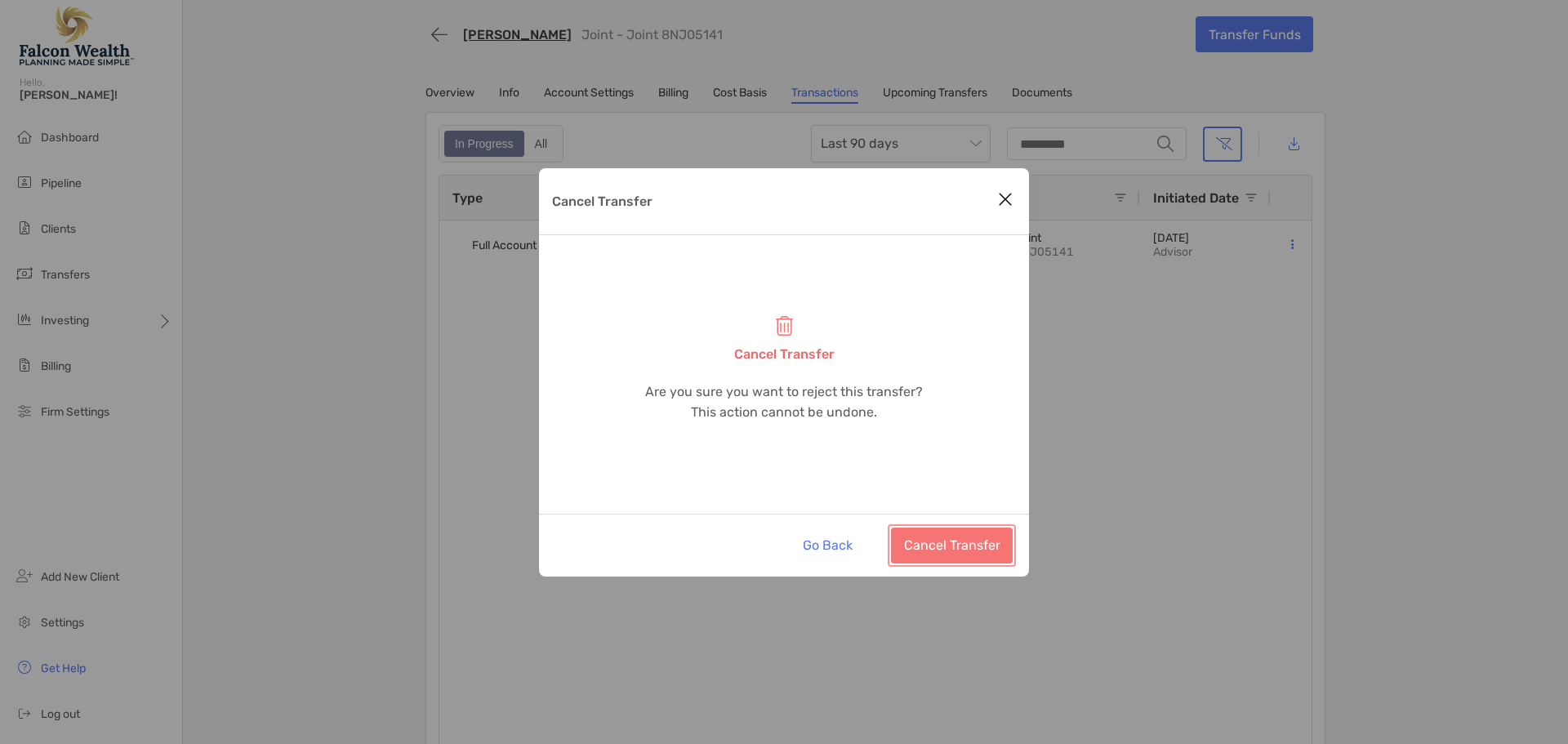
click at [936, 556] on button "Cancel Transfer" at bounding box center [951, 546] width 121 height 36
